Goal: Information Seeking & Learning: Find specific fact

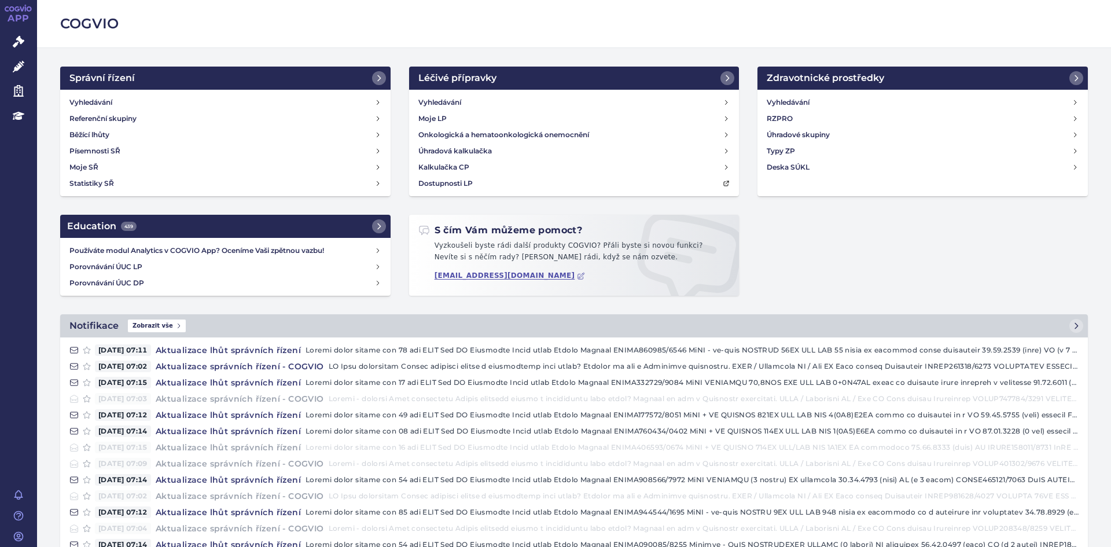
click at [758, 43] on div "COGVIO" at bounding box center [574, 24] width 1074 height 48
click at [20, 39] on icon at bounding box center [19, 42] width 12 height 12
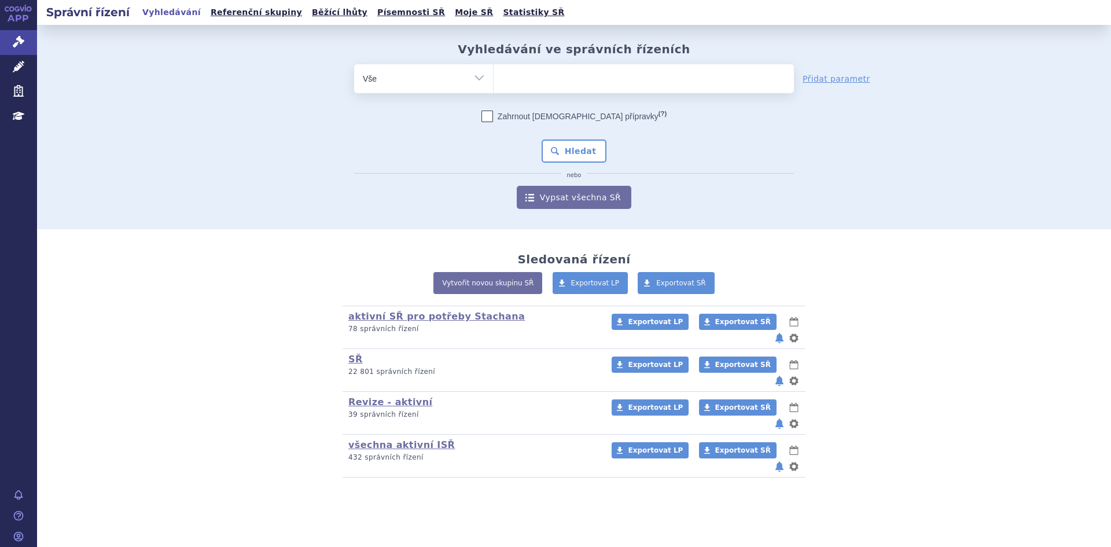
click at [535, 80] on ul at bounding box center [644, 76] width 300 height 24
click at [494, 80] on select at bounding box center [493, 78] width 1 height 29
type input "qi"
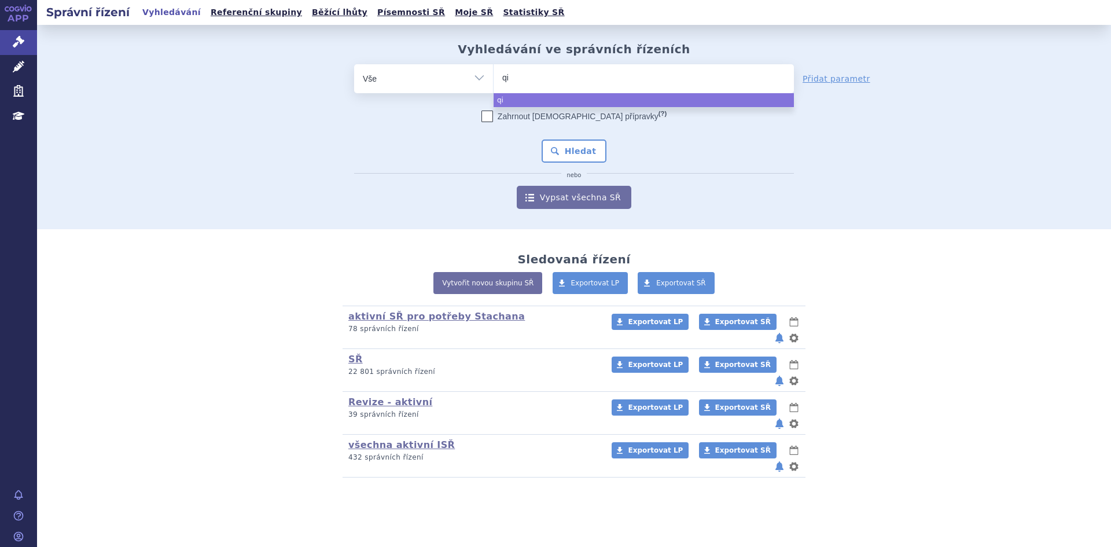
type input "qin"
type input "qinl"
type input "qinloc"
type input "qinlock"
select select "qinlock"
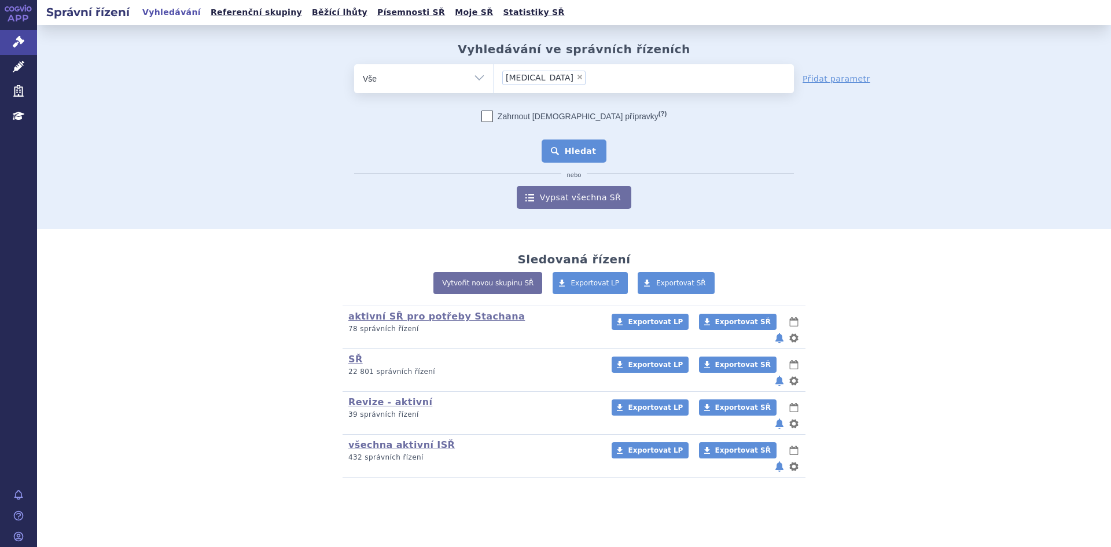
click at [585, 150] on button "Hledat" at bounding box center [574, 151] width 65 height 23
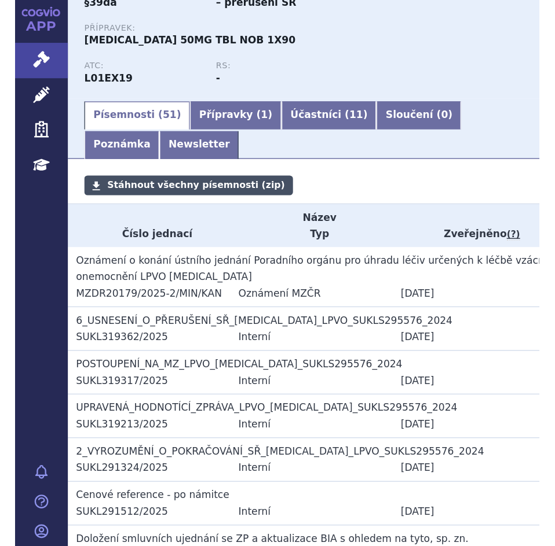
scroll to position [124, 0]
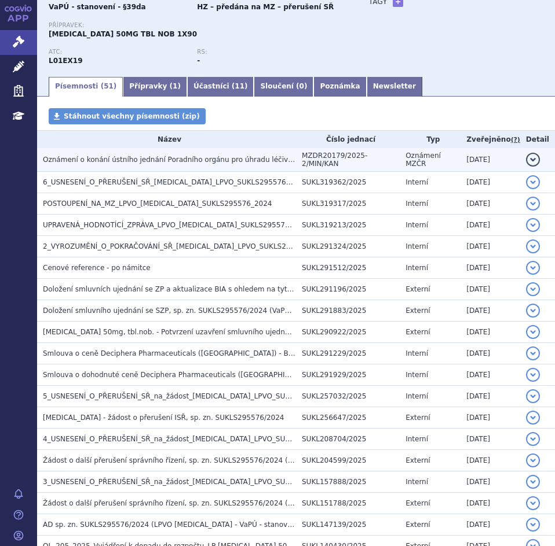
click at [226, 156] on span "Oznámení o konání ústního jednání Poradního orgánu pro úhradu léčiv určených k …" at bounding box center [276, 160] width 467 height 8
